Goal: Task Accomplishment & Management: Complete application form

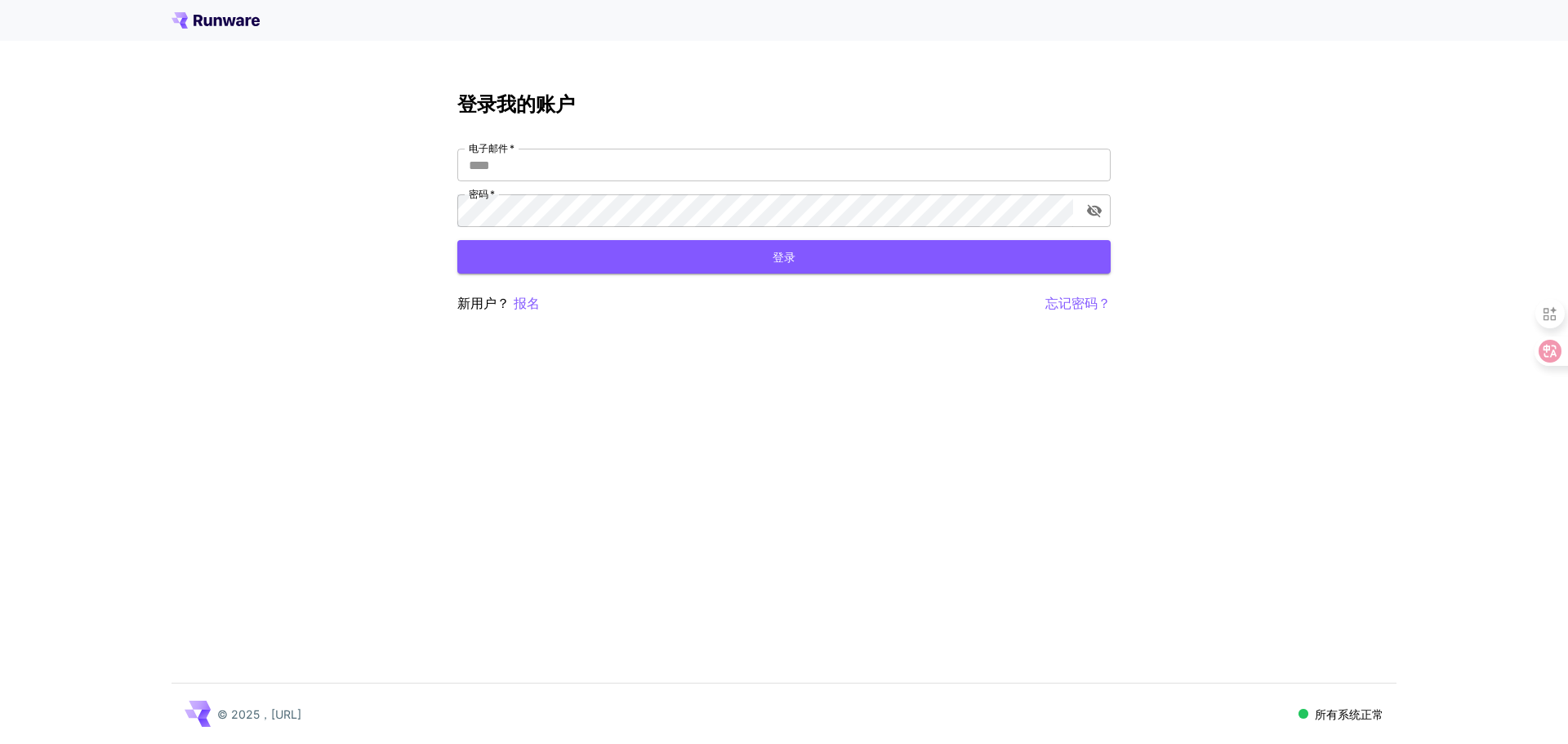
click at [622, 373] on div "登录我的账户 电子邮件   * 电子邮件   * 密码   * 密码   * 登录 新用户？ 报名 忘记密码？ © 2025，[URL] 所有系统正常" at bounding box center [784, 372] width 1568 height 744
click at [524, 307] on font "报名" at bounding box center [527, 303] width 27 height 16
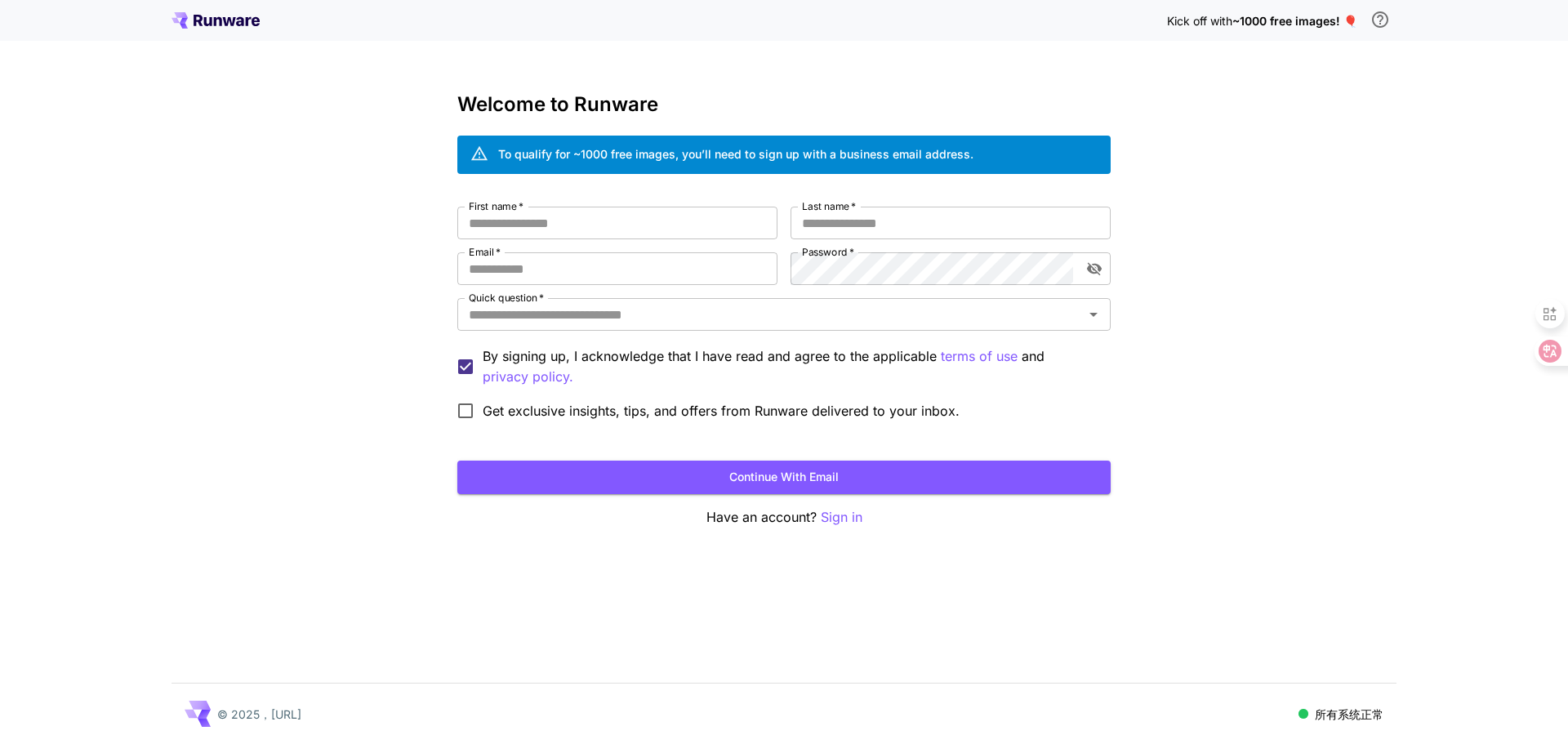
click at [1207, 229] on div "Kick off with ~1000 free images! 🎈 Welcome to Runware To qualify for ~1000 free…" at bounding box center [784, 372] width 1568 height 744
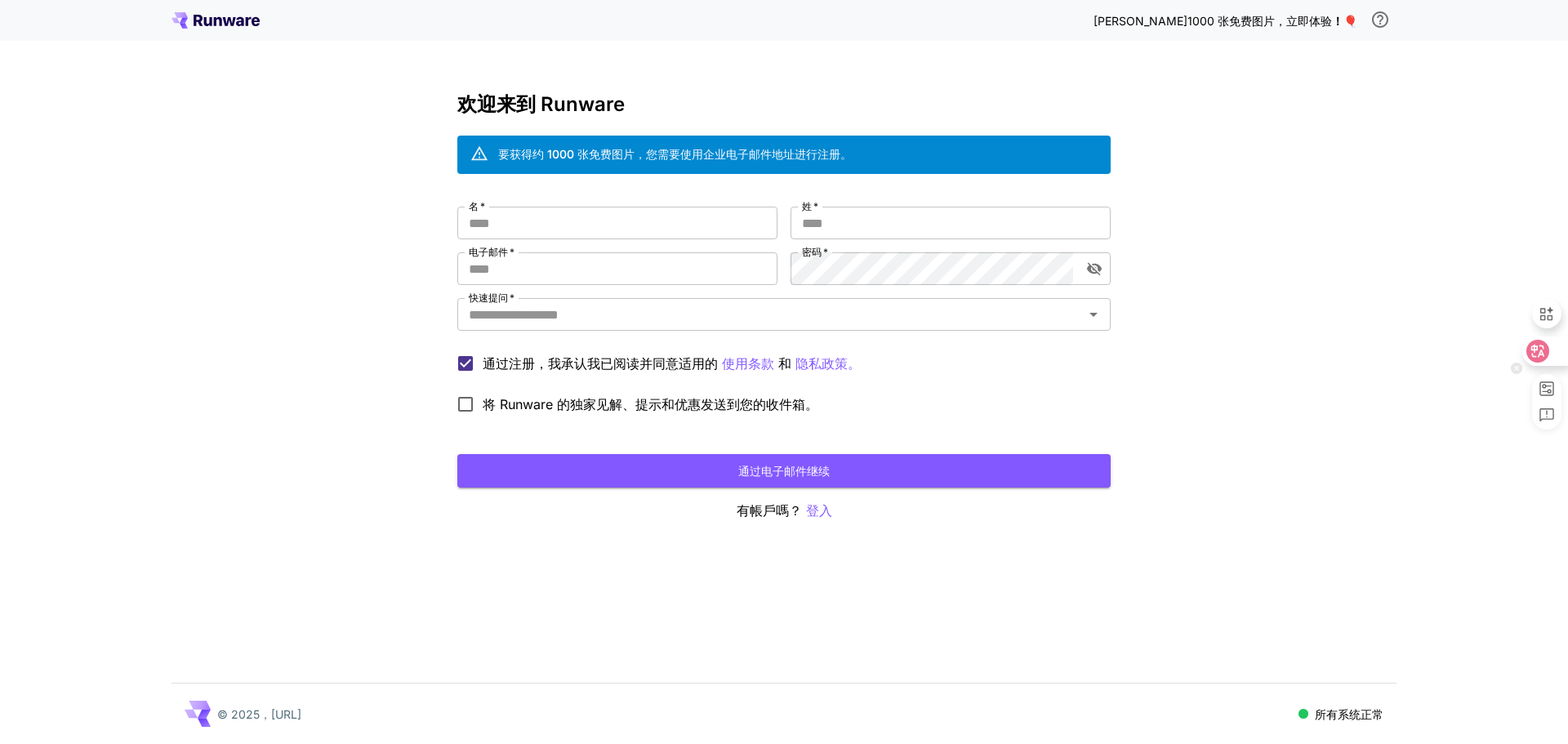
click at [1530, 351] on icon at bounding box center [1538, 351] width 16 height 16
click at [1263, 385] on div "[PERSON_NAME]1000 张免费图片，立即体验 ！🎈 欢迎来到 Runware 要获得约 1000 张免费图片，您需要使用企业电子邮件地址进行注册。…" at bounding box center [784, 372] width 1568 height 744
click at [819, 508] on font "登入" at bounding box center [819, 510] width 27 height 16
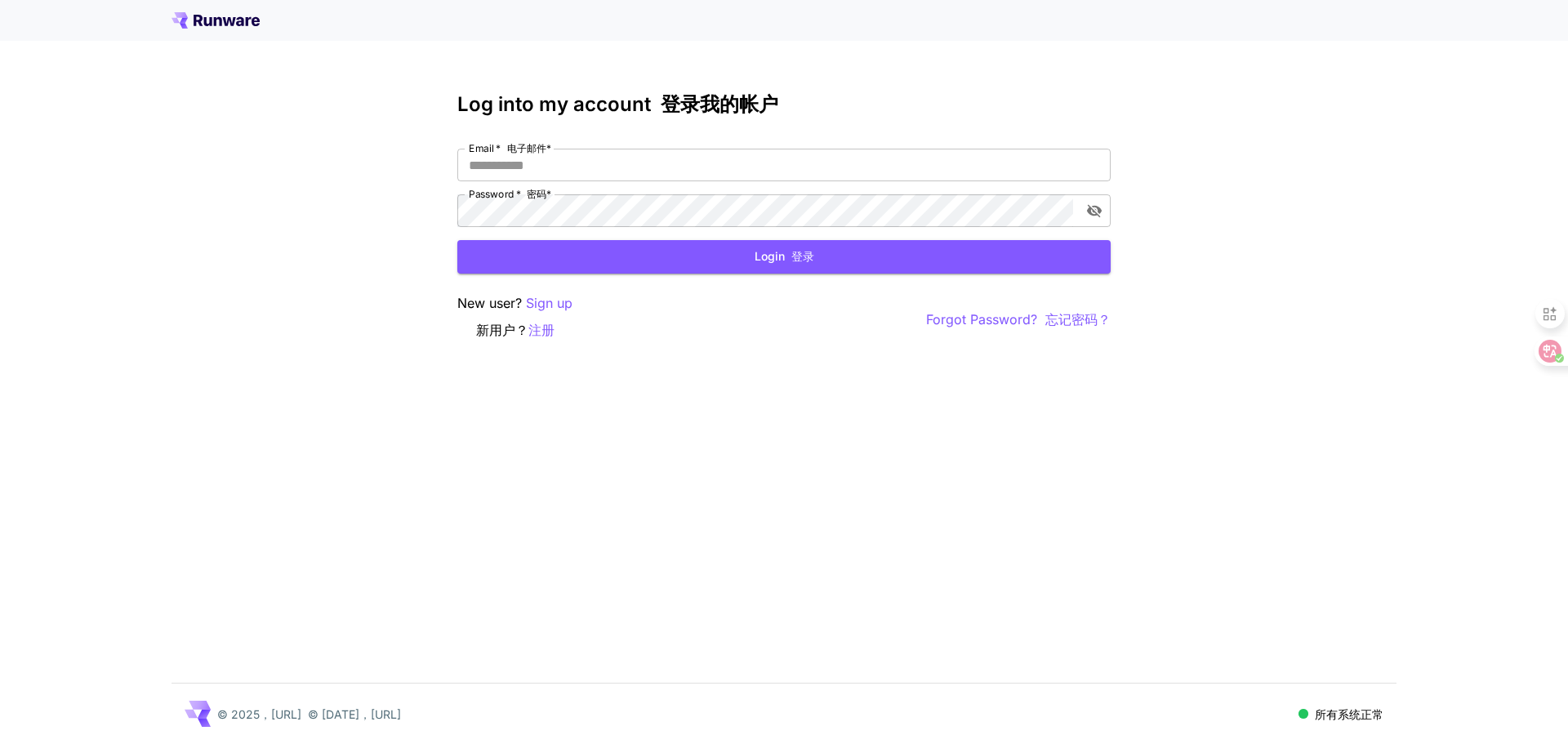
click at [1248, 71] on div "Log into my account 登录我的帐户 Email   * 电子邮件 * Email   * 电子邮件* Password   * 密码 * P…" at bounding box center [784, 372] width 1568 height 744
